Goal: Find specific page/section: Find specific page/section

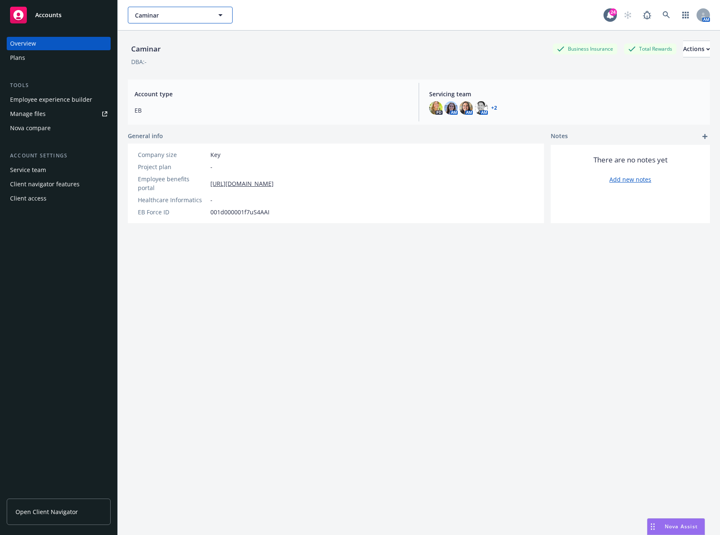
click at [215, 9] on button "Caminar" at bounding box center [180, 15] width 105 height 17
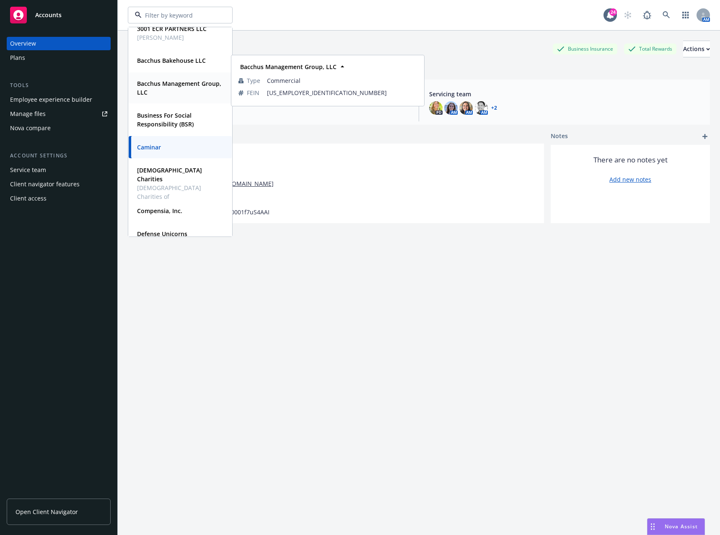
scroll to position [84, 0]
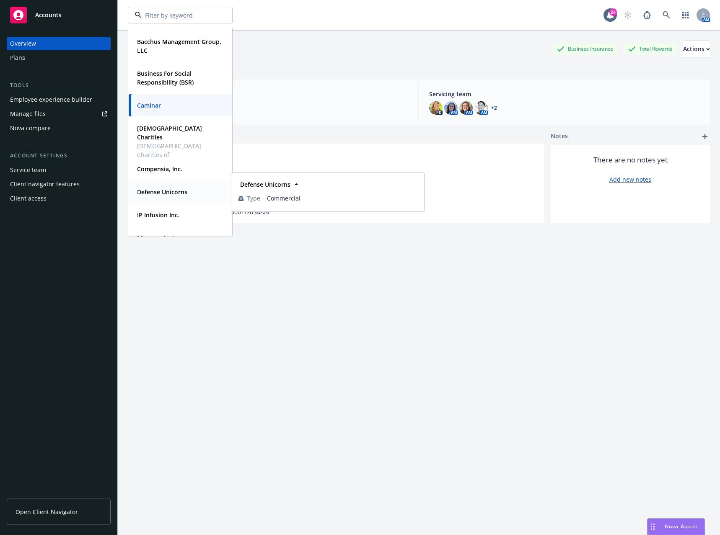
click at [183, 190] on strong "Defense Unicorns" at bounding box center [162, 192] width 50 height 8
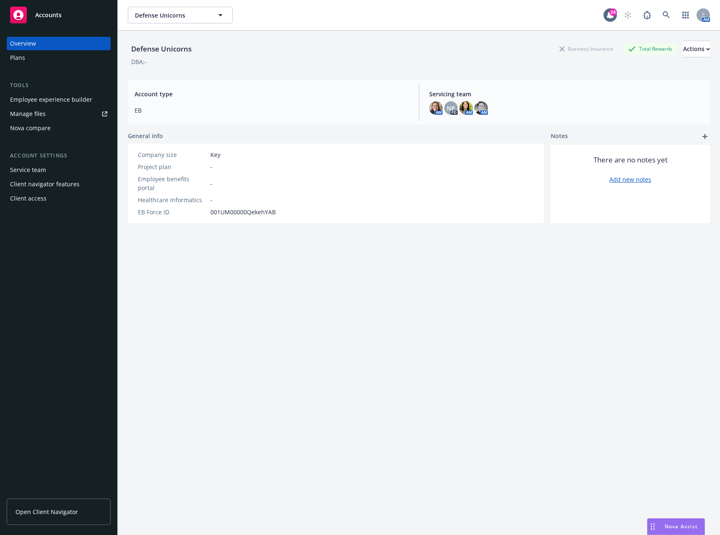
click at [23, 58] on div "Plans" at bounding box center [17, 57] width 15 height 13
